Goal: Find contact information: Find contact information

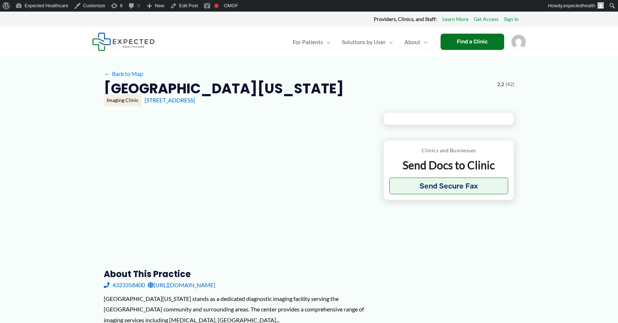
type input "**********"
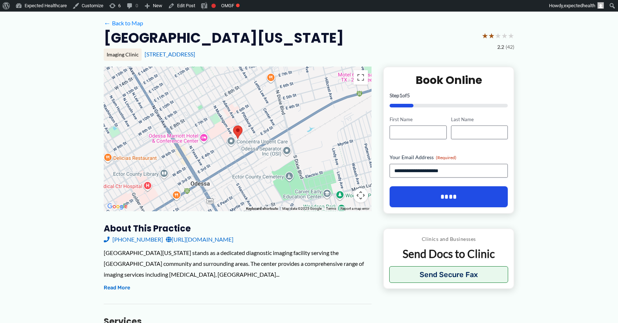
scroll to position [89, 0]
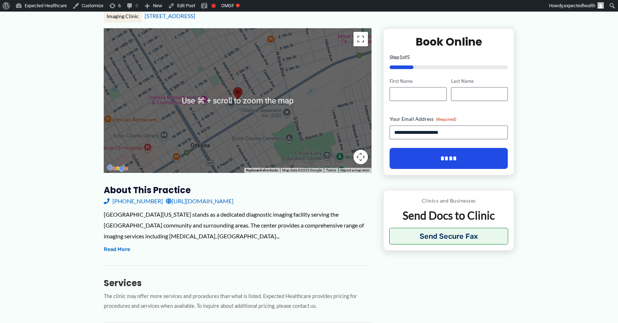
click at [234, 199] on link "[URL][DOMAIN_NAME]" at bounding box center [200, 201] width 68 height 11
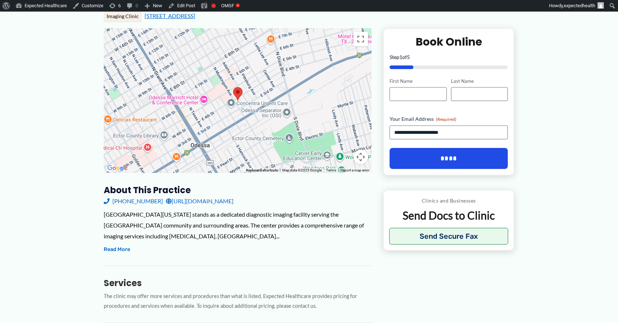
click at [195, 17] on link "[STREET_ADDRESS]" at bounding box center [170, 15] width 51 height 7
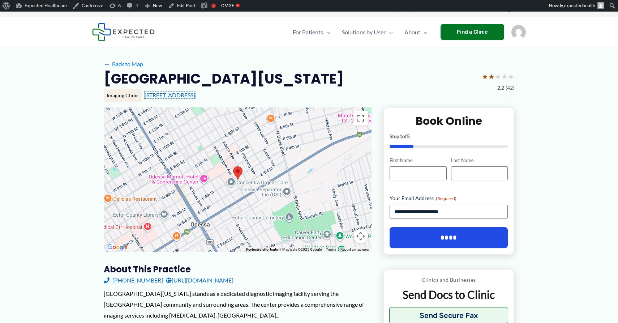
scroll to position [0, 0]
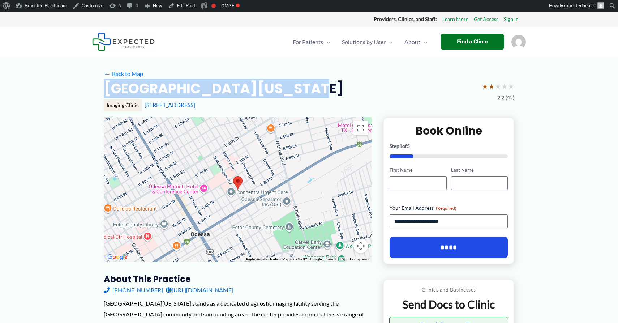
drag, startPoint x: 105, startPoint y: 91, endPoint x: 325, endPoint y: 84, distance: 219.9
click at [326, 84] on div "[GEOGRAPHIC_DATA][US_STATE] ★ ★ ★ ★ ★ 2.2 (42)" at bounding box center [309, 91] width 411 height 23
